Goal: Task Accomplishment & Management: Use online tool/utility

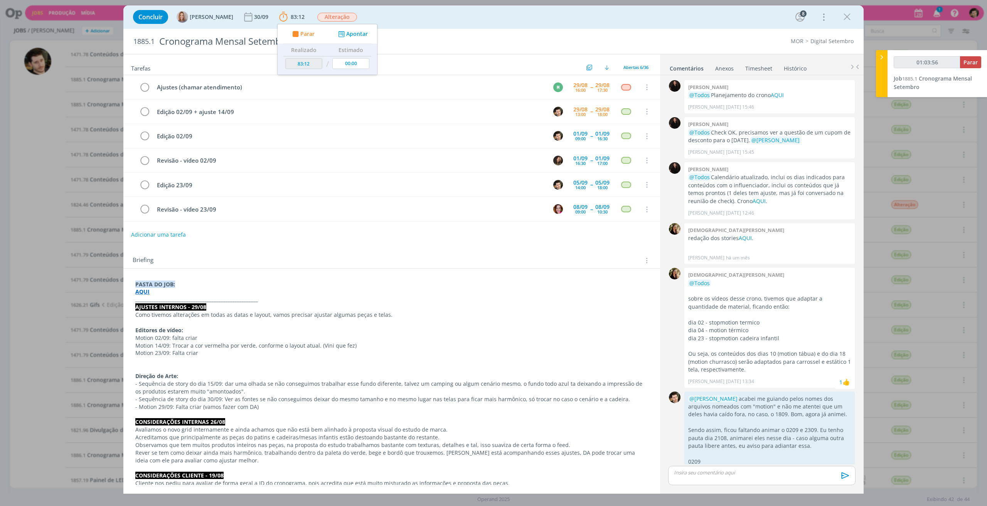
scroll to position [1155, 0]
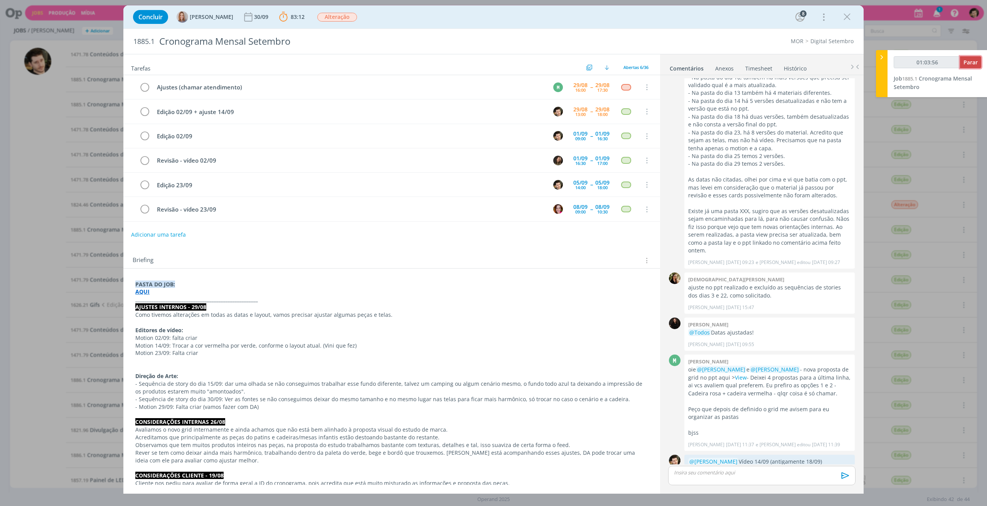
click at [969, 59] on span "Parar" at bounding box center [971, 62] width 14 height 7
type input "01:04:00"
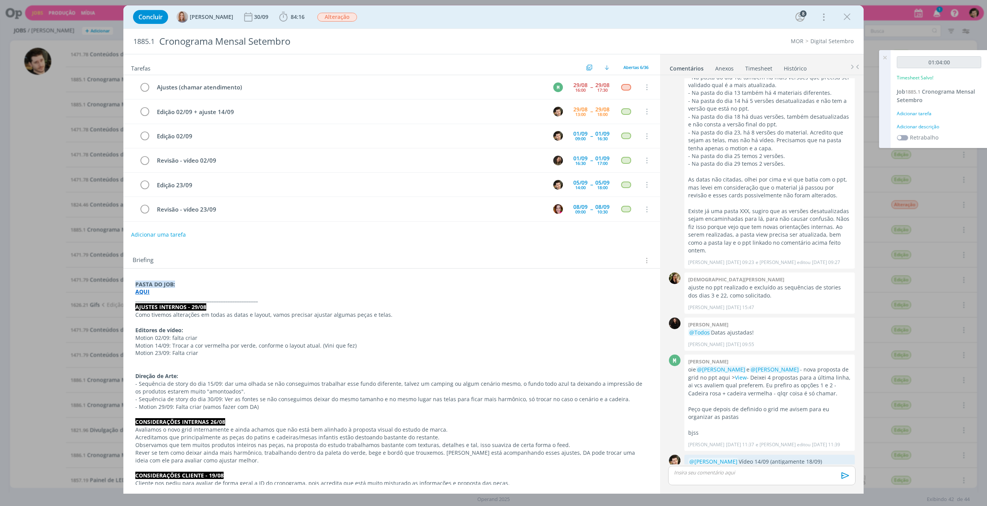
click at [924, 115] on div "Adicionar tarefa" at bounding box center [939, 113] width 84 height 7
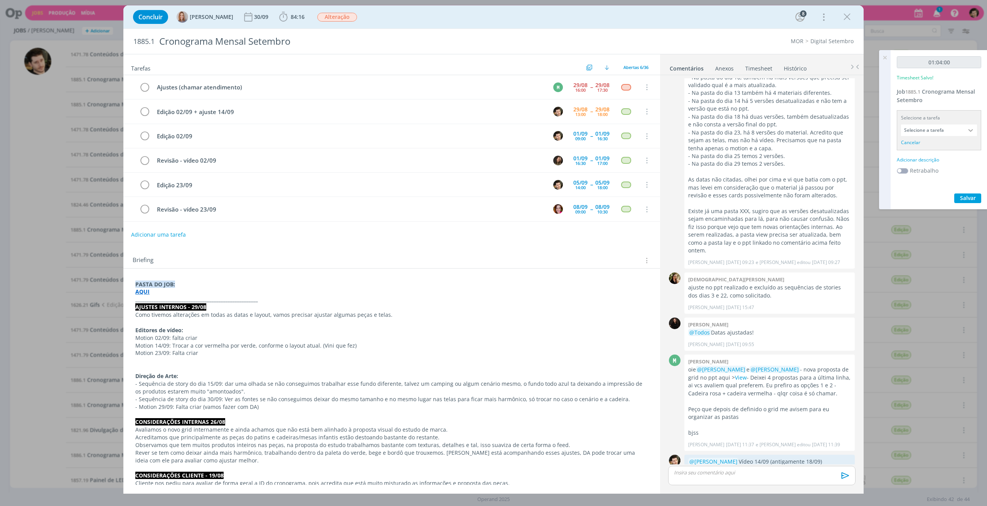
click at [936, 132] on input "Selecione a tarefa" at bounding box center [939, 131] width 76 height 12
click at [939, 206] on div "Edição 02/09 + ajuste 14/09 - [PERSON_NAME]" at bounding box center [940, 204] width 67 height 6
type input "Edição 02/09 + ajuste 14/09"
click at [925, 144] on div "01:04:00 Timesheet Salvo! Job 1885.1 Cronograma Mensal Setembro Selecione a tar…" at bounding box center [939, 124] width 97 height 149
click at [929, 148] on div "Adicionar descrição" at bounding box center [939, 150] width 84 height 7
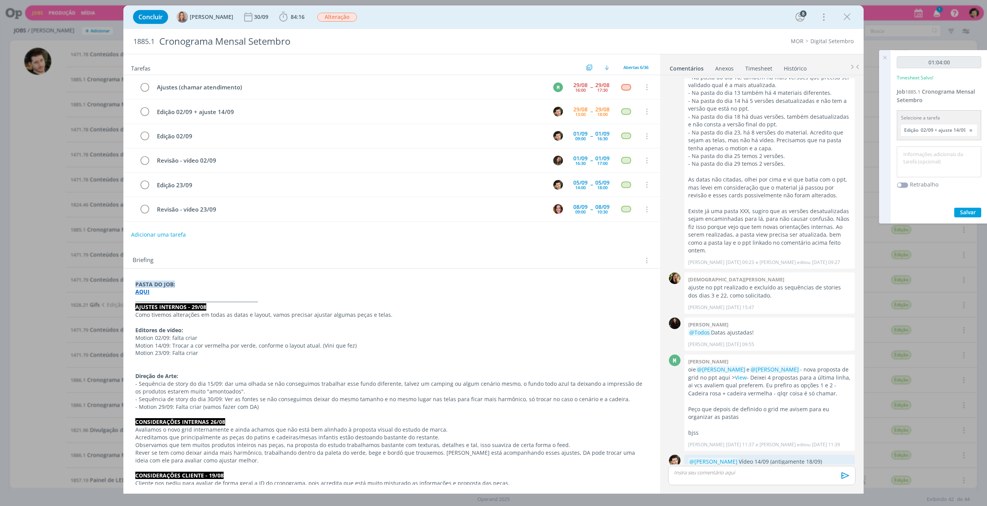
click at [932, 164] on textarea at bounding box center [939, 161] width 81 height 27
type textarea "Edição de Motion."
click at [961, 213] on span "Salvar" at bounding box center [968, 212] width 16 height 7
click at [147, 110] on icon "dialog" at bounding box center [144, 112] width 11 height 12
